Goal: Information Seeking & Learning: Learn about a topic

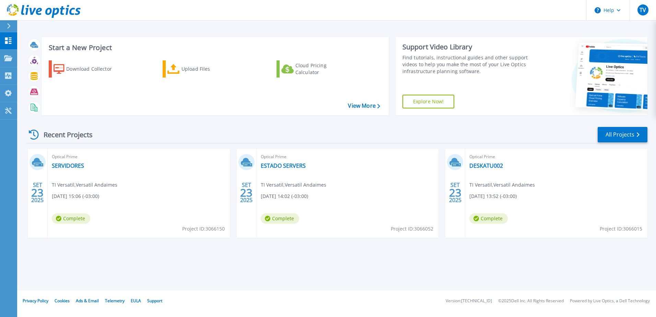
click at [166, 243] on div "SET 23 2025 Optical Prime SERVIDORES TI Versatil , Versatil Andaimes [DATE] 15:…" at bounding box center [334, 200] width 627 height 103
click at [69, 164] on link "SERVIDORES" at bounding box center [68, 165] width 32 height 7
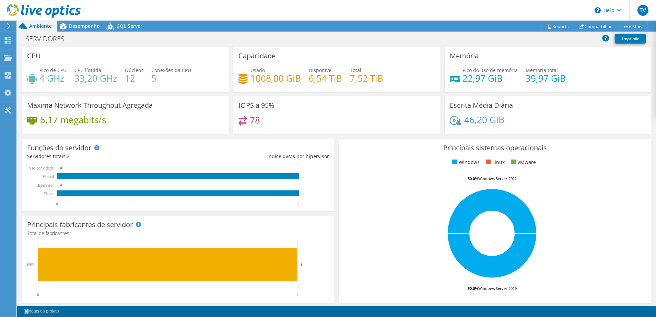
drag, startPoint x: 83, startPoint y: 26, endPoint x: 44, endPoint y: 28, distance: 39.2
click at [83, 27] on span "Desempenho" at bounding box center [84, 26] width 31 height 7
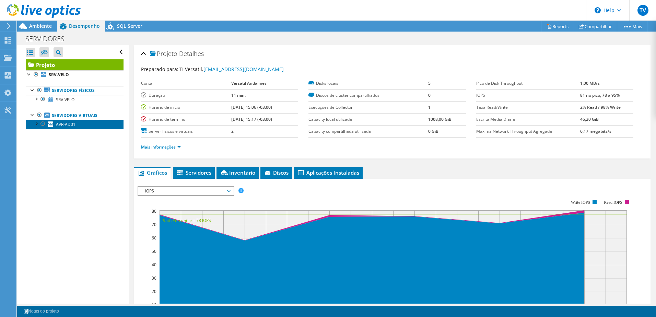
click at [63, 122] on span "AVR-AD01" at bounding box center [66, 124] width 20 height 6
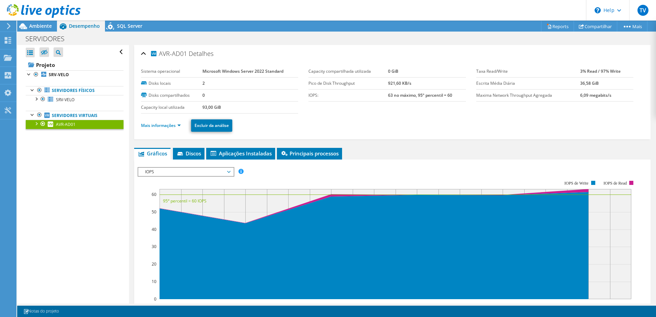
click at [36, 123] on div at bounding box center [36, 123] width 7 height 7
click at [57, 136] on link "0 C:" at bounding box center [75, 133] width 98 height 9
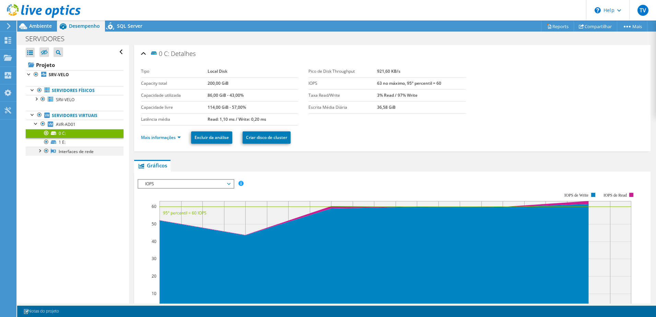
click at [41, 150] on div at bounding box center [39, 150] width 7 height 7
click at [69, 161] on link "vmxnet3 Ethernet Adapter" at bounding box center [75, 160] width 98 height 9
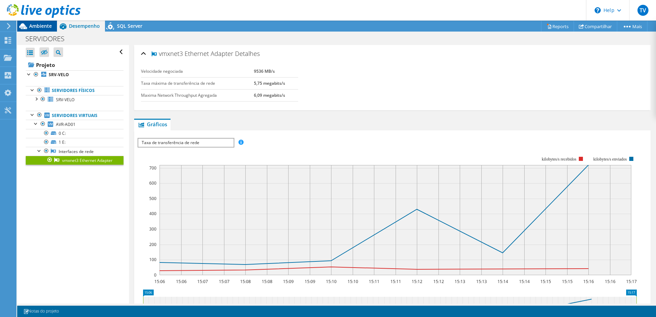
drag, startPoint x: 39, startPoint y: 24, endPoint x: 53, endPoint y: 23, distance: 13.4
click at [40, 25] on span "Ambiente" at bounding box center [40, 26] width 23 height 7
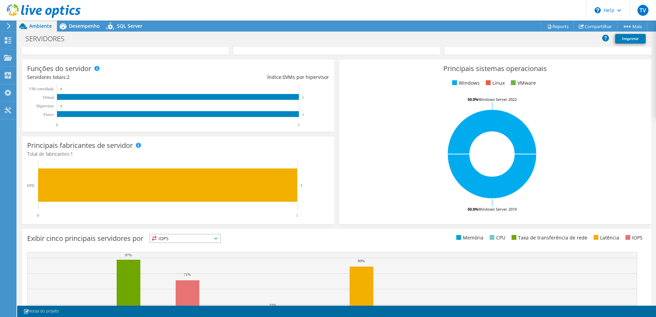
scroll to position [141, 0]
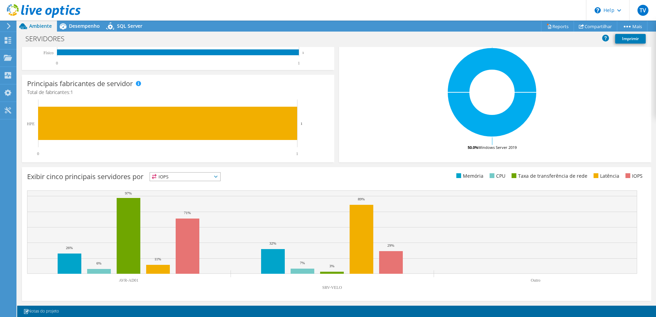
click at [216, 179] on span "IOPS" at bounding box center [185, 177] width 70 height 8
click at [224, 151] on rect at bounding box center [175, 128] width 296 height 57
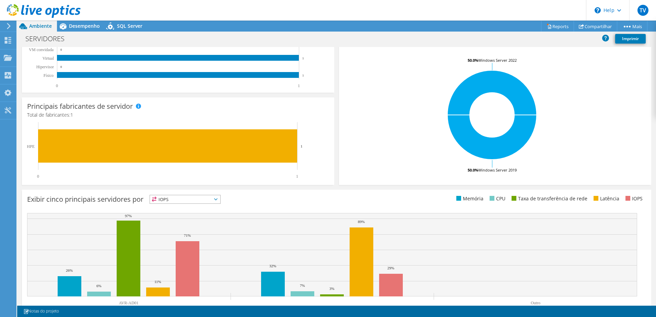
scroll to position [107, 0]
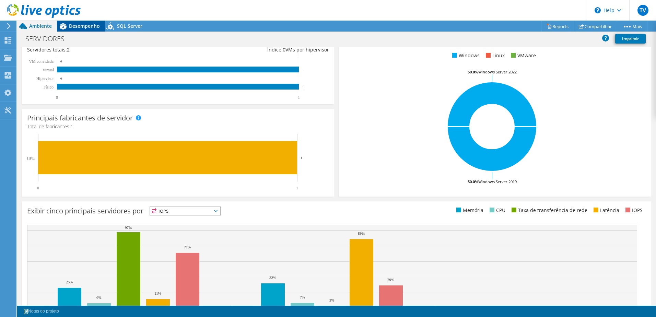
click at [86, 24] on span "Desempenho" at bounding box center [84, 26] width 31 height 7
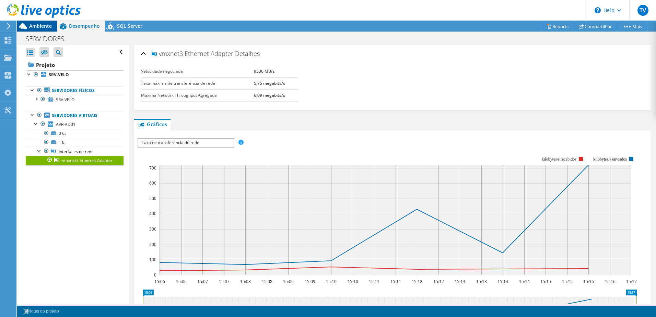
scroll to position [0, 0]
click at [117, 27] on span "SQL Server" at bounding box center [129, 26] width 25 height 7
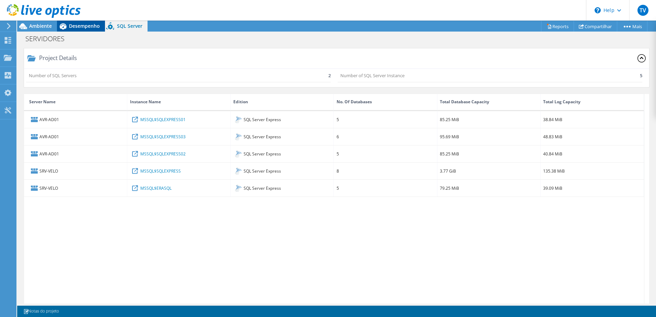
drag, startPoint x: 117, startPoint y: 27, endPoint x: 69, endPoint y: 24, distance: 47.8
click at [69, 24] on span "Desempenho" at bounding box center [84, 26] width 31 height 7
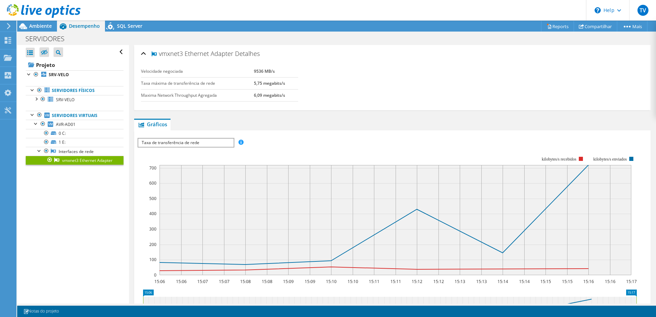
click at [35, 21] on div at bounding box center [40, 11] width 81 height 23
click at [37, 26] on span "Ambiente" at bounding box center [40, 26] width 23 height 7
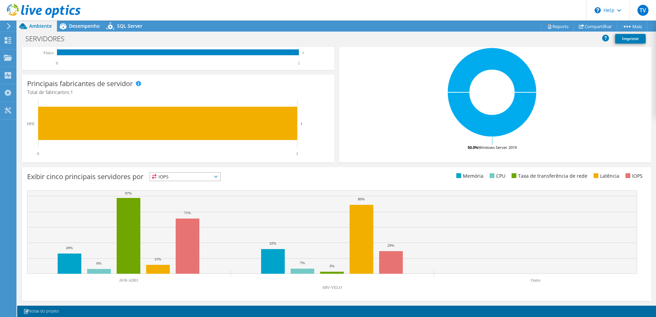
scroll to position [107, 0]
